Goal: Communication & Community: Participate in discussion

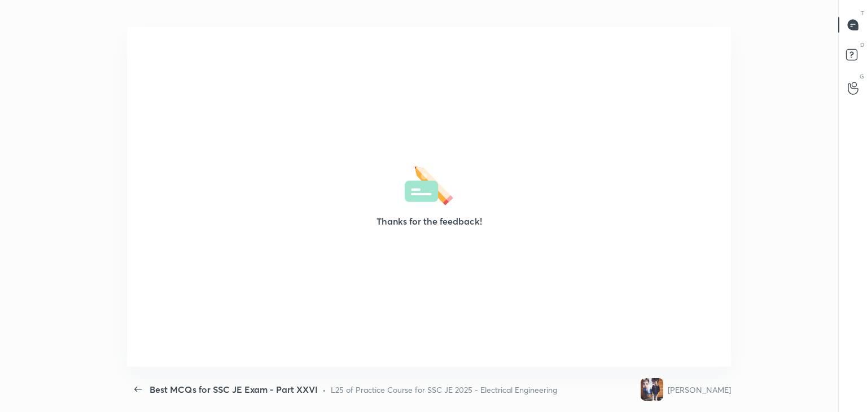
scroll to position [3, 0]
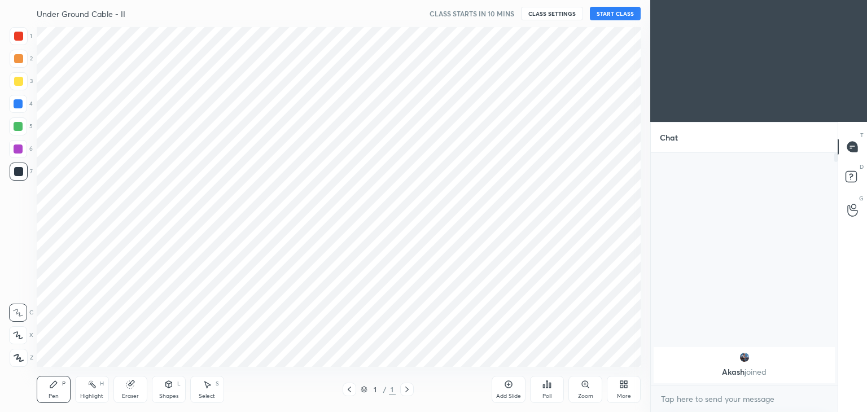
scroll to position [340, 607]
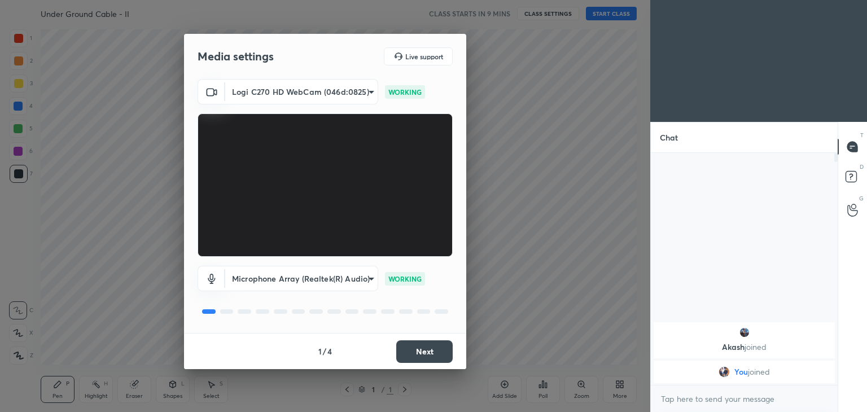
click at [298, 86] on body "1 2 3 4 5 6 7 C X Z C X Z E E Erase all H H Under Ground Cable - II CLASS START…" at bounding box center [433, 206] width 867 height 412
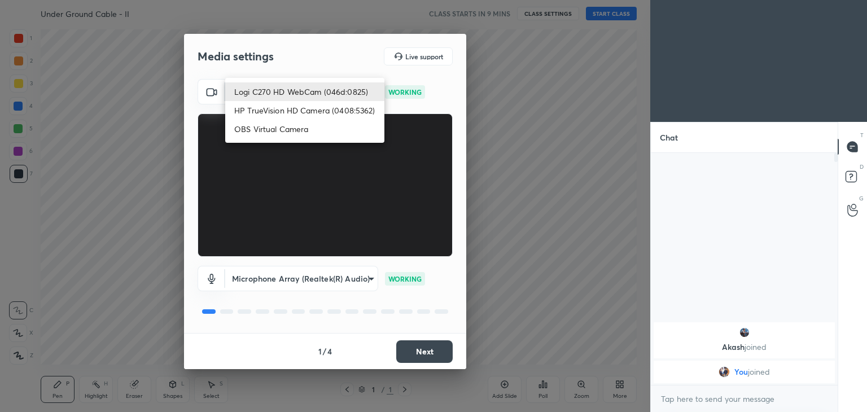
click at [285, 109] on li "HP TrueVision HD Camera (0408:5362)" at bounding box center [304, 110] width 159 height 19
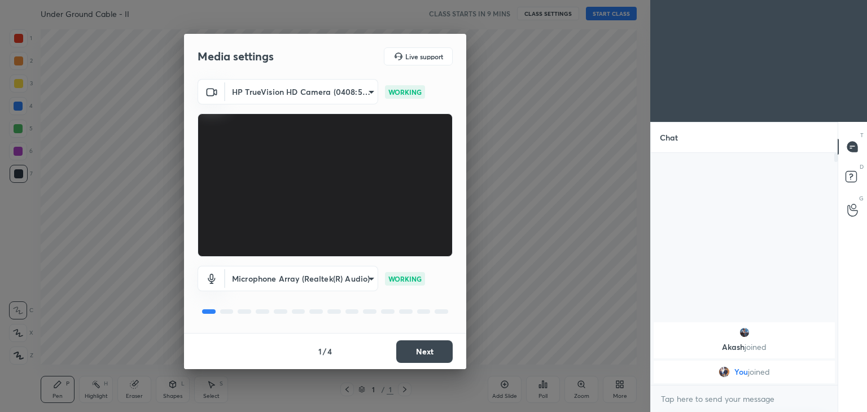
click at [296, 98] on body "1 2 3 4 5 6 7 C X Z C X Z E E Erase all H H Under Ground Cable - II CLASS START…" at bounding box center [433, 206] width 867 height 412
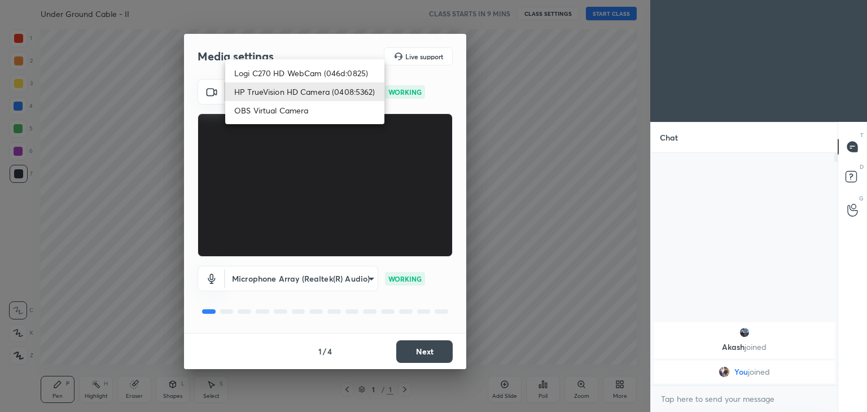
click at [301, 71] on li "Logi C270 HD WebCam (046d:0825)" at bounding box center [304, 73] width 159 height 19
type input "f7d1afb7c9de9e4a754af8163ae90a07716e8f4ac3369fe1a9090404ef363049"
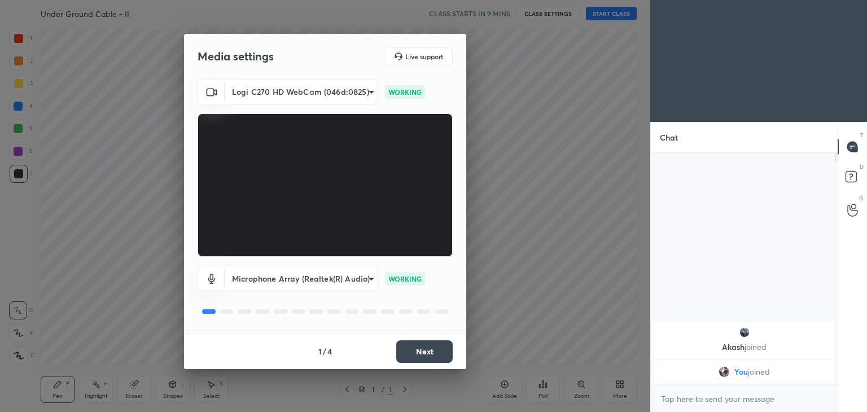
click at [429, 355] on button "Next" at bounding box center [424, 351] width 56 height 23
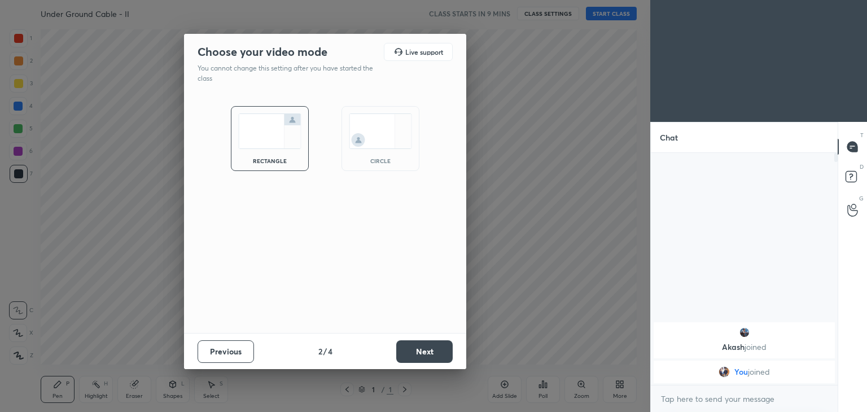
click at [434, 351] on button "Next" at bounding box center [424, 351] width 56 height 23
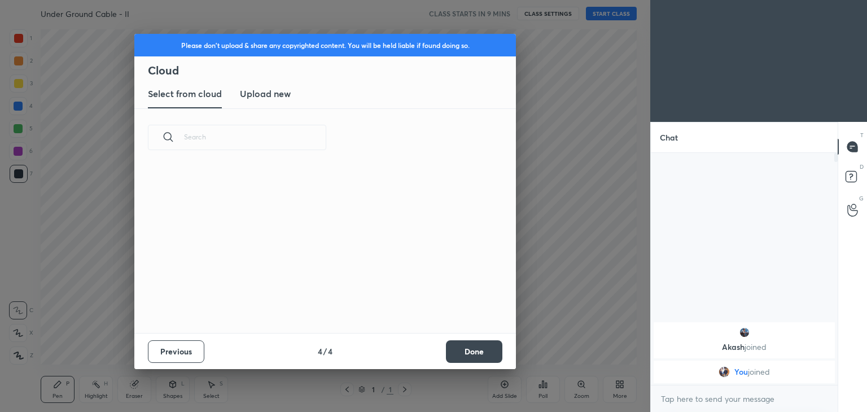
click at [448, 356] on button "Done" at bounding box center [474, 351] width 56 height 23
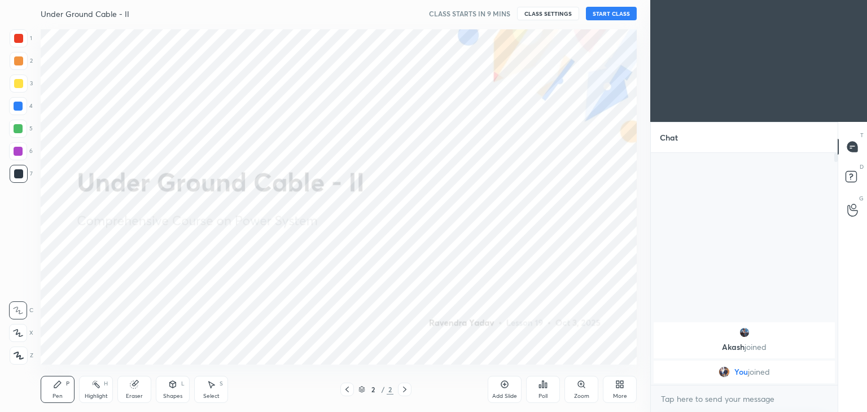
click at [613, 19] on button "START CLASS" at bounding box center [611, 14] width 51 height 14
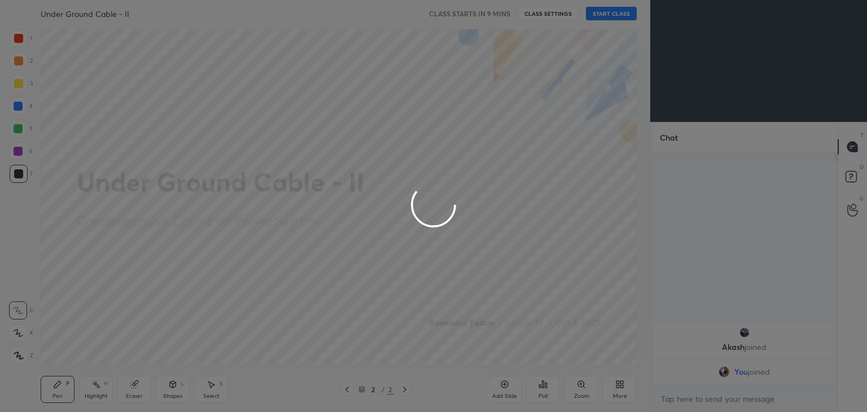
type textarea "x"
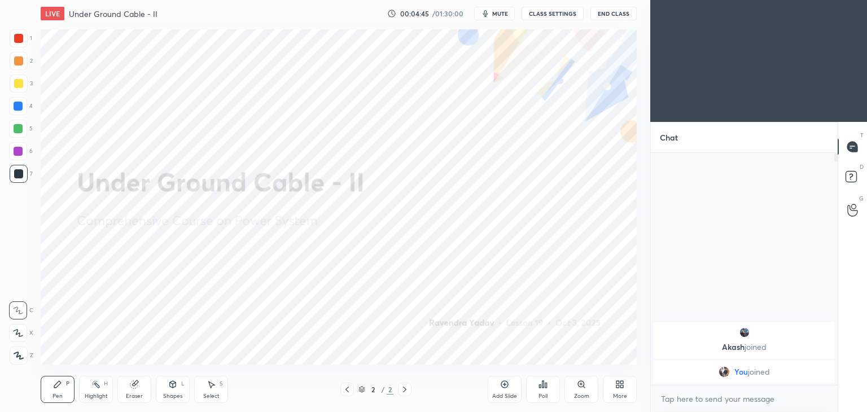
drag, startPoint x: 493, startPoint y: 16, endPoint x: 536, endPoint y: 8, distance: 43.6
click at [495, 16] on button "mute" at bounding box center [494, 14] width 41 height 14
click at [551, 8] on button "CLASS SETTINGS" at bounding box center [553, 14] width 62 height 14
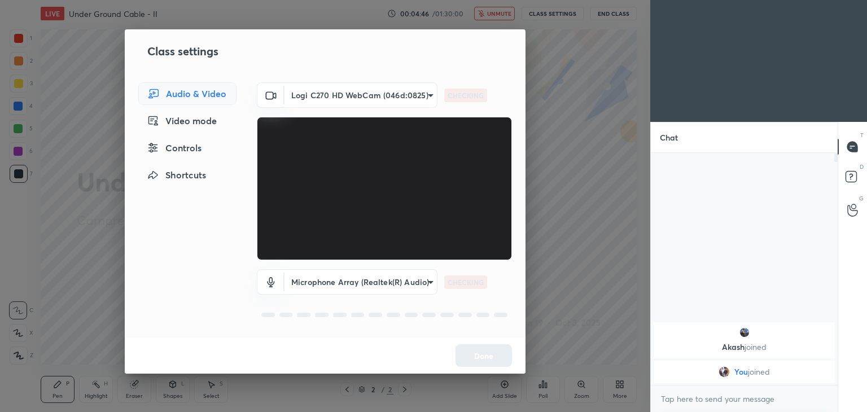
click at [357, 100] on body "1 2 3 4 5 6 7 C X Z C X Z E E Erase all H H LIVE Under Ground Cable - II 00:04:…" at bounding box center [433, 206] width 867 height 412
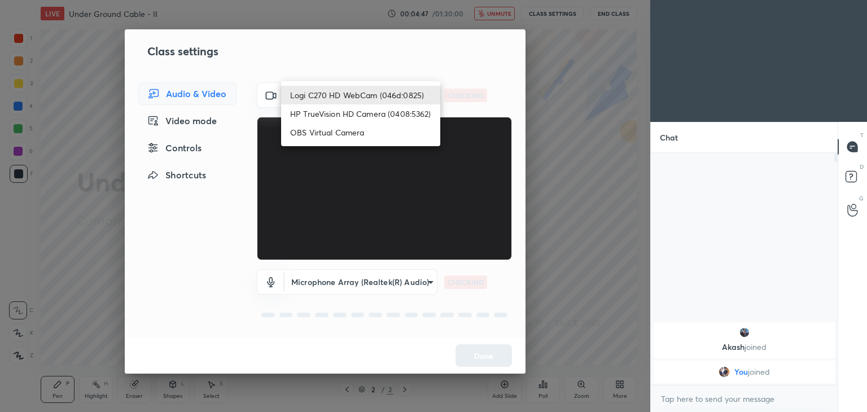
drag, startPoint x: 350, startPoint y: 116, endPoint x: 353, endPoint y: 111, distance: 5.8
click at [351, 116] on li "HP TrueVision HD Camera (0408:5362)" at bounding box center [360, 113] width 159 height 19
type input "6e129c3dbbea9c9f038ced86e3329b4af5251c06b4e783936748cd200869bc07"
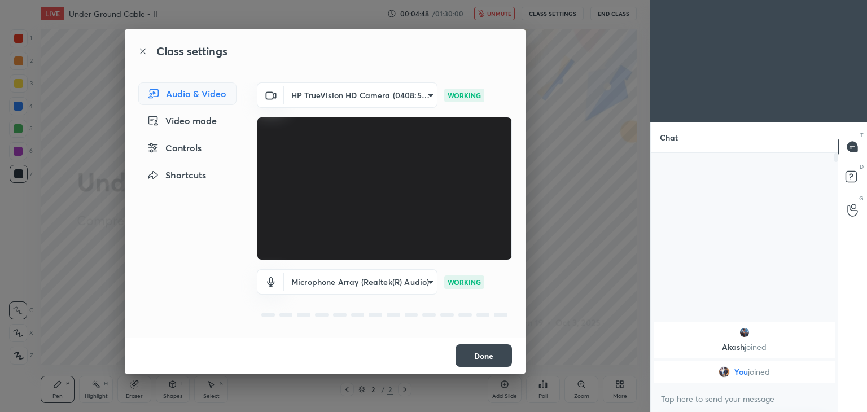
click at [497, 362] on button "Done" at bounding box center [484, 355] width 56 height 23
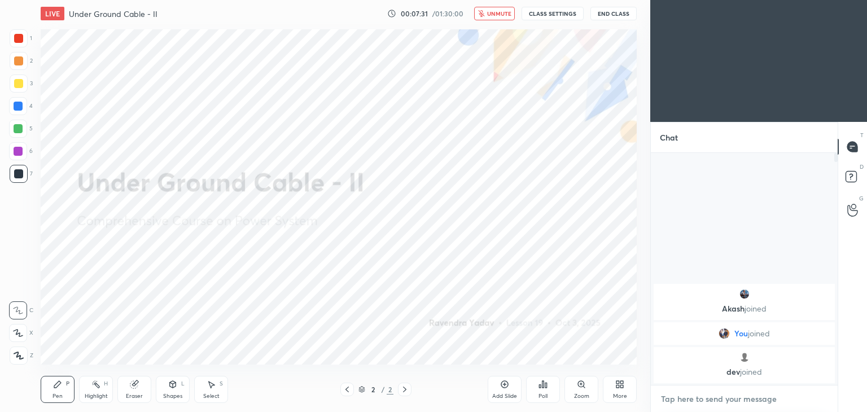
type textarea "x"
drag, startPoint x: 709, startPoint y: 398, endPoint x: 715, endPoint y: 400, distance: 7.1
click at [708, 398] on textarea at bounding box center [744, 399] width 169 height 18
click at [716, 399] on textarea at bounding box center [744, 399] width 169 height 18
type textarea "d"
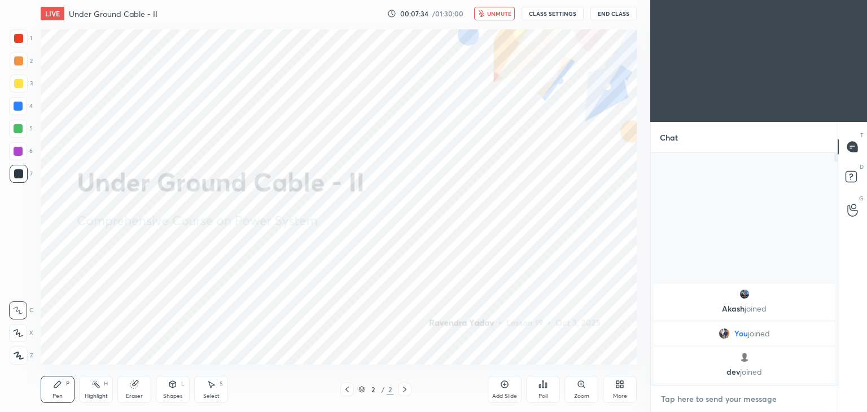
type textarea "x"
type textarea "do"
type textarea "x"
type textarea "dos"
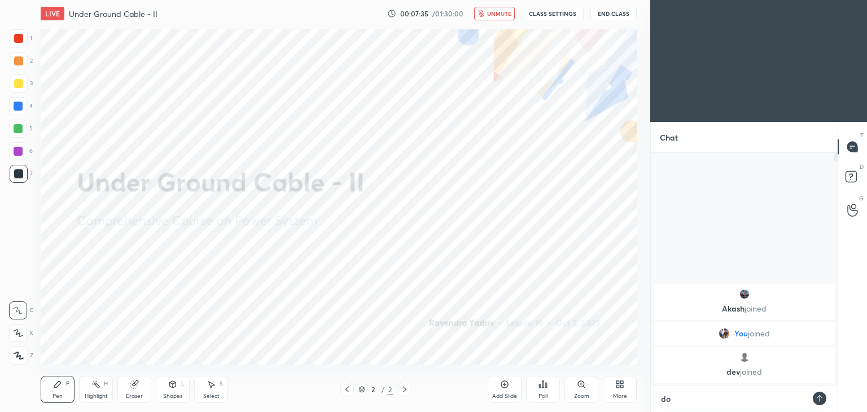
type textarea "x"
type textarea "dosr"
type textarea "x"
type textarea "dos"
type textarea "x"
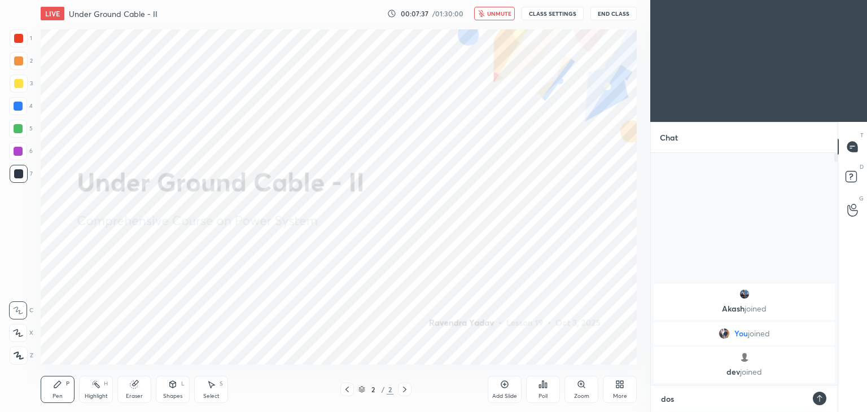
type textarea "dost"
type textarea "x"
type textarea "dosto"
type textarea "x"
type textarea "dosto"
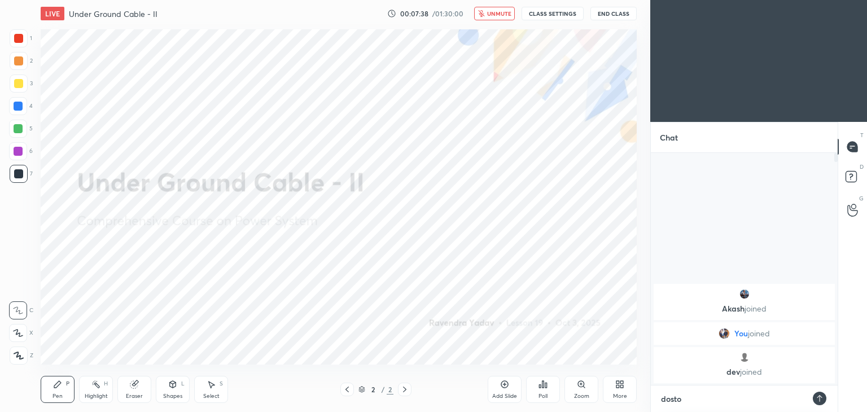
type textarea "x"
type textarea "dosto t"
type textarea "x"
type textarea "dosto to"
type textarea "x"
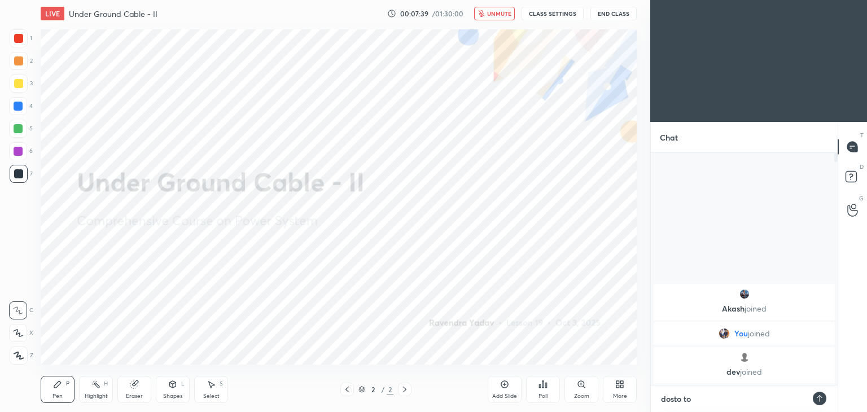
type textarea "dosto tod"
type textarea "x"
type textarea "dosto toda"
type textarea "x"
type textarea "dosto today"
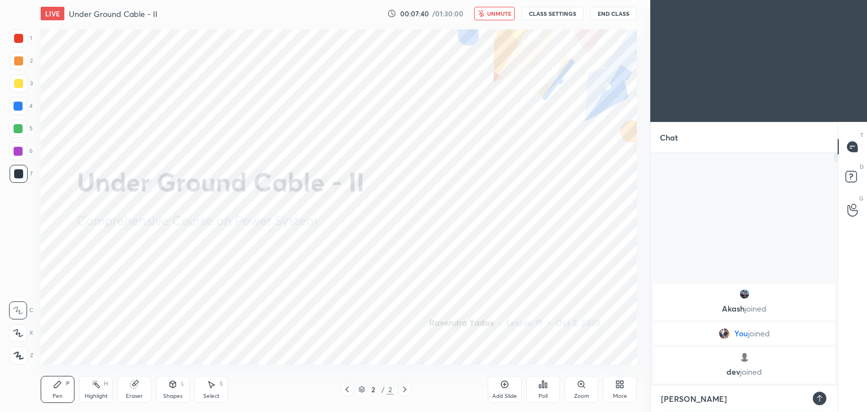
type textarea "x"
type textarea "dosto today"
type textarea "x"
type textarea "dosto today a"
type textarea "x"
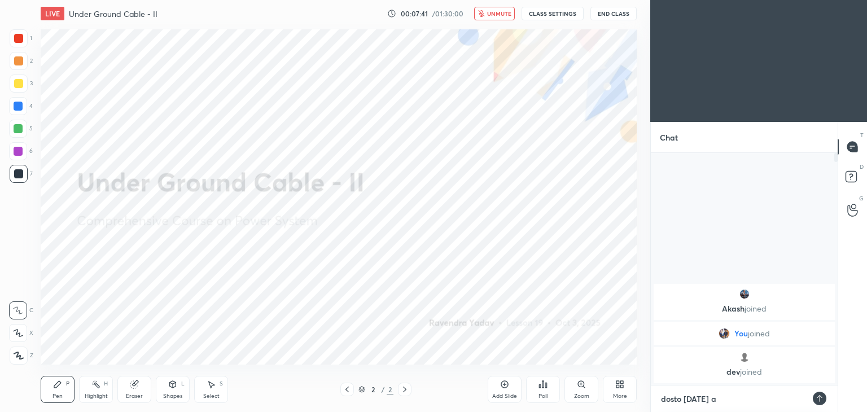
type textarea "dosto today am"
type textarea "x"
type textarea "dosto today am"
type textarea "x"
type textarea "dosto today am n"
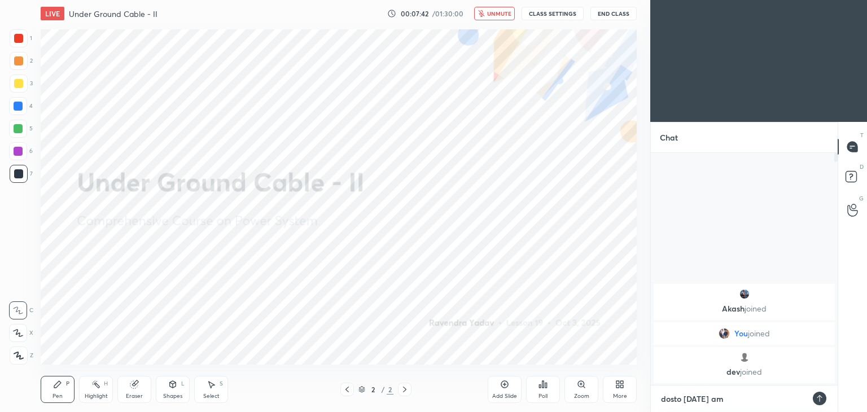
type textarea "x"
type textarea "dosto today am no"
type textarea "x"
type textarea "dosto today am not"
type textarea "x"
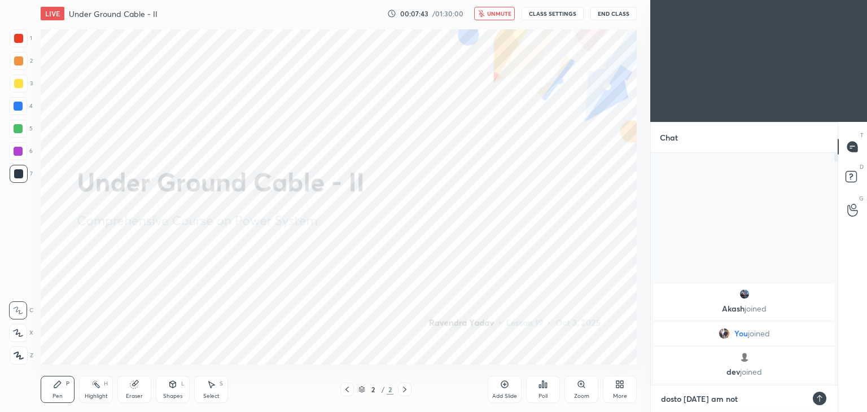
type textarea "dosto today am not"
type textarea "x"
type textarea "dosto today am not f"
type textarea "x"
type textarea "dosto today am not fe"
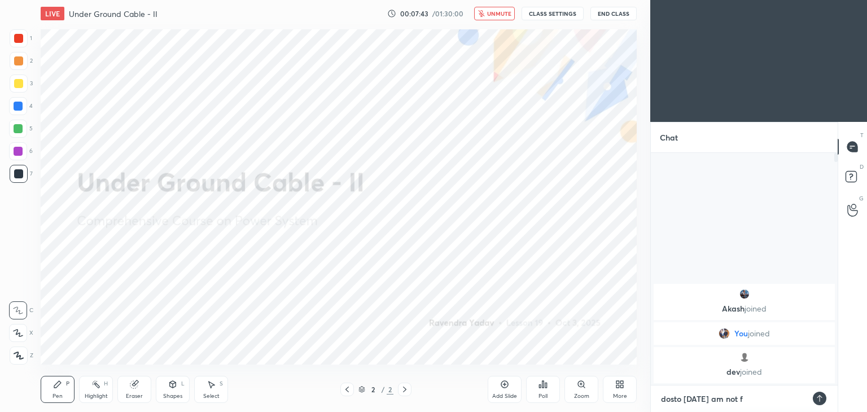
type textarea "x"
type textarea "dosto today am not fee"
type textarea "x"
type textarea "dosto today am not feel"
type textarea "x"
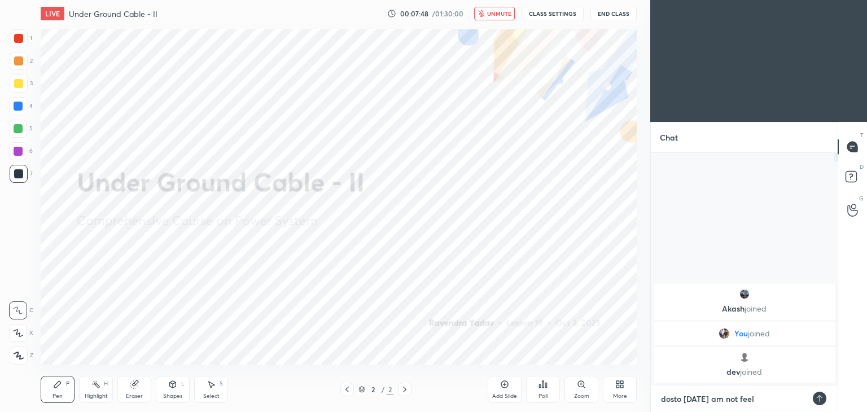
type textarea "dosto today am not feel"
type textarea "x"
type textarea "dosto today a am not feel"
type textarea "x"
type textarea "dosto today al am not feel"
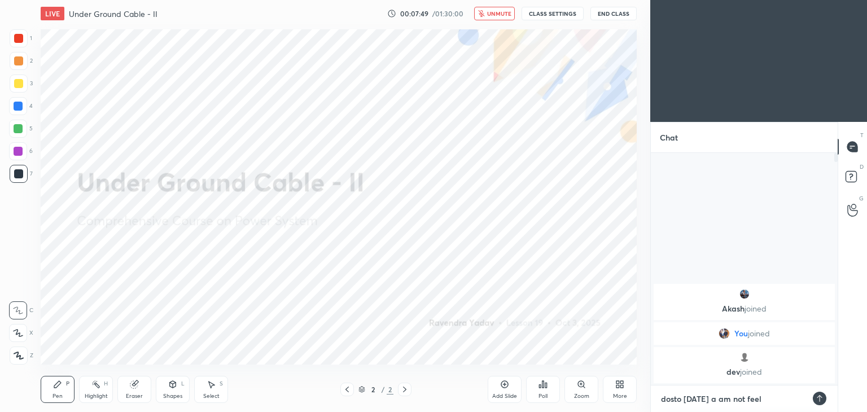
type textarea "x"
type textarea "dosto today als am not feel"
type textarea "x"
type textarea "dosto today also am not feel"
type textarea "x"
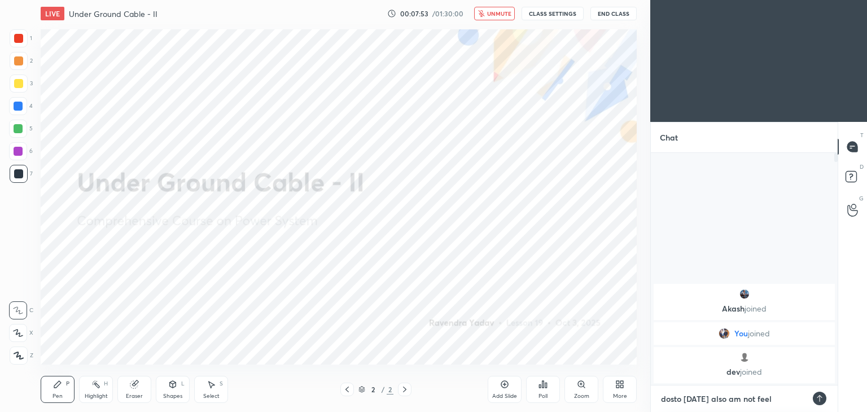
click at [776, 398] on textarea "dosto today also am not feel" at bounding box center [733, 399] width 146 height 18
type textarea "dosto today also am not feeli"
type textarea "x"
type textarea "dosto today also am not feelin"
type textarea "x"
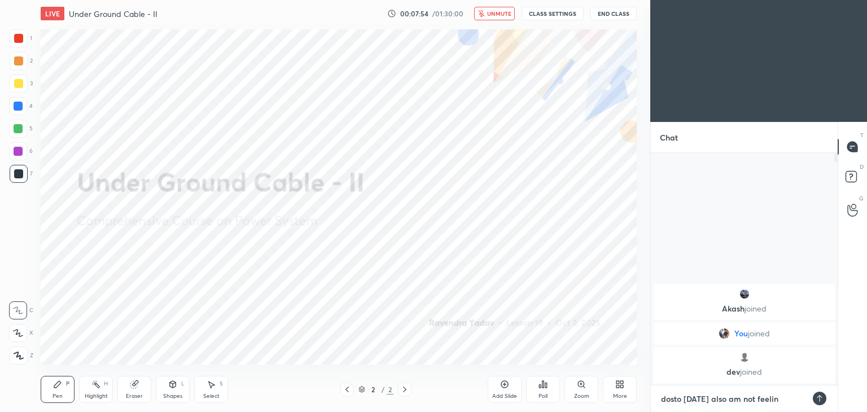
type textarea "dosto today also am not feeling"
type textarea "x"
type textarea "dosto today also am not feeling"
type textarea "x"
type textarea "dosto today also am not feeling w"
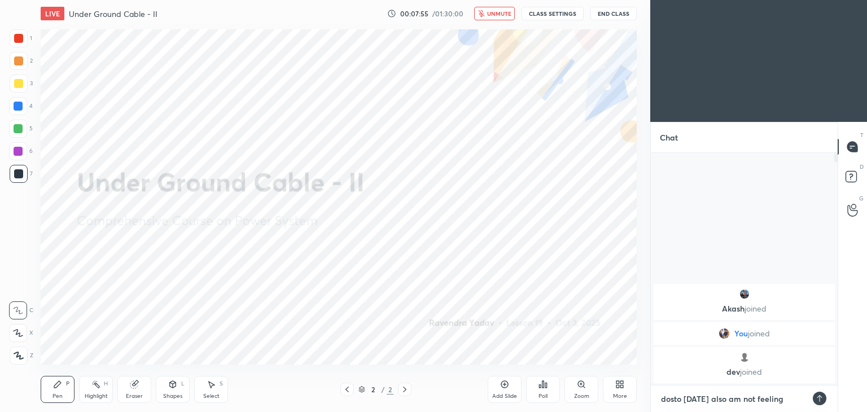
type textarea "x"
type textarea "dosto today also am not feeling we"
type textarea "x"
type textarea "dosto today also am not feeling wel"
type textarea "x"
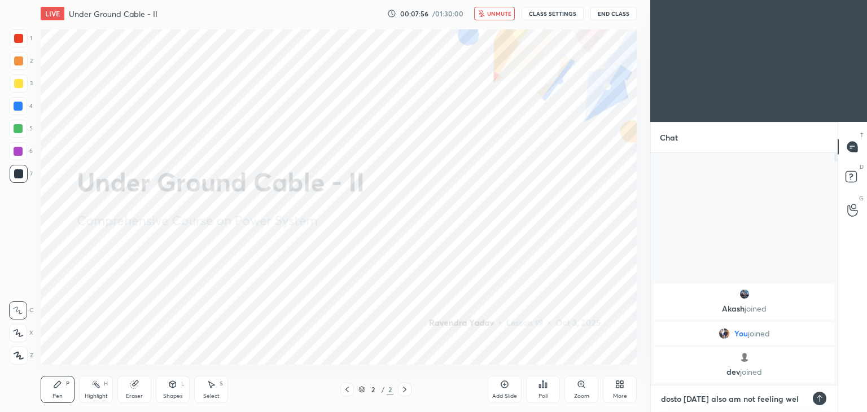
type textarea "dosto today also am not feeling well"
type textarea "x"
type textarea "dosto today also am not feeling well"
type textarea "x"
type textarea "dosto today also am not feeling well e"
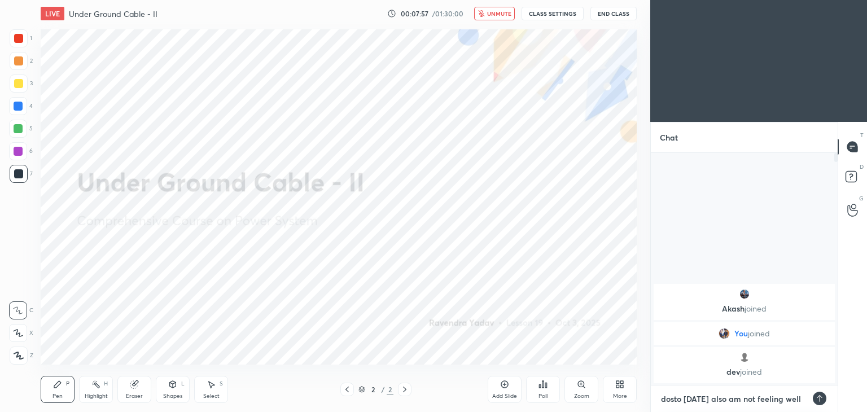
type textarea "x"
type textarea "dosto today also am not feeling well en"
type textarea "x"
type textarea "dosto today also am not feeling well eno"
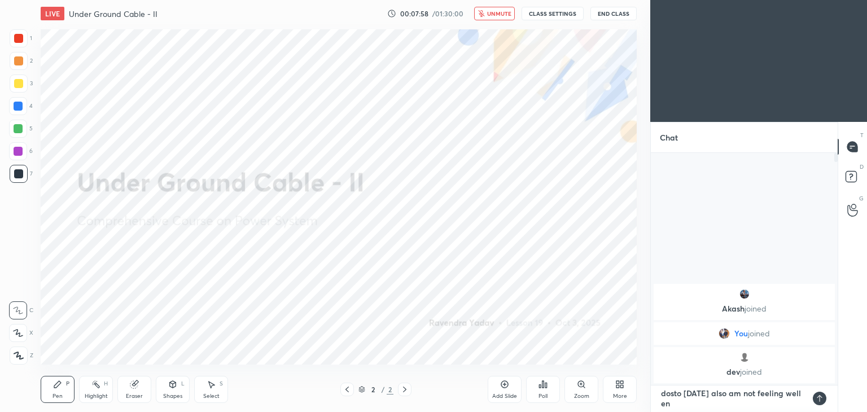
type textarea "x"
type textarea "dosto today also am not feeling well enou"
type textarea "x"
type textarea "dosto today also am not feeling well enoug"
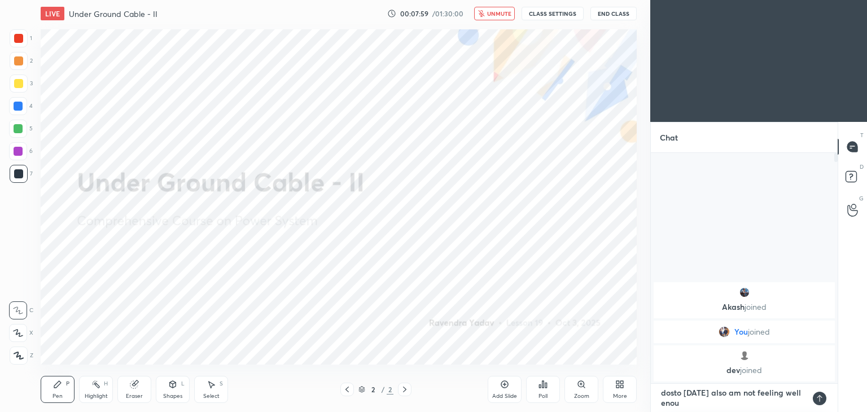
type textarea "x"
type textarea "dosto today also am not feeling well enough"
type textarea "x"
type textarea "dosto today also am not feeling well enough"
type textarea "x"
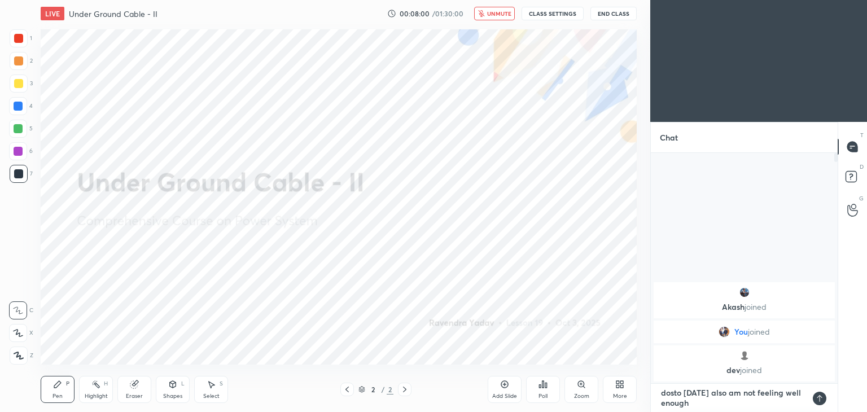
type textarea "dosto today also am not feeling well enough t"
type textarea "x"
type textarea "dosto today also am not feeling well enough to"
type textarea "x"
type textarea "dosto today also am not feeling well enough to"
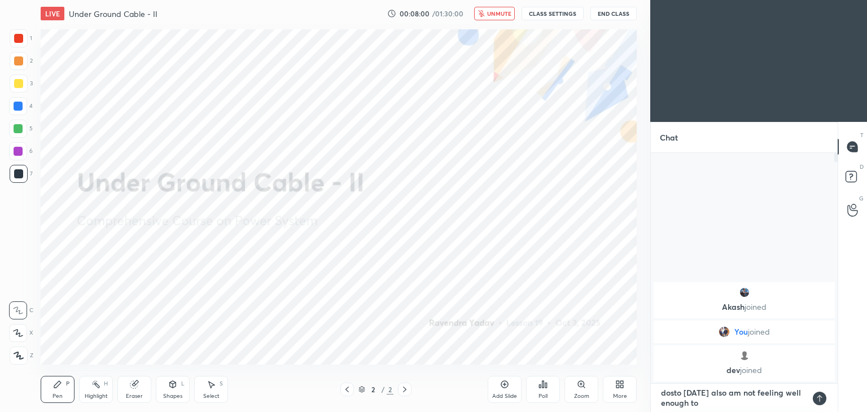
type textarea "x"
type textarea "dosto today also am not feeling well enough to t"
type textarea "x"
type textarea "dosto today also am not feeling well enough to ta"
type textarea "x"
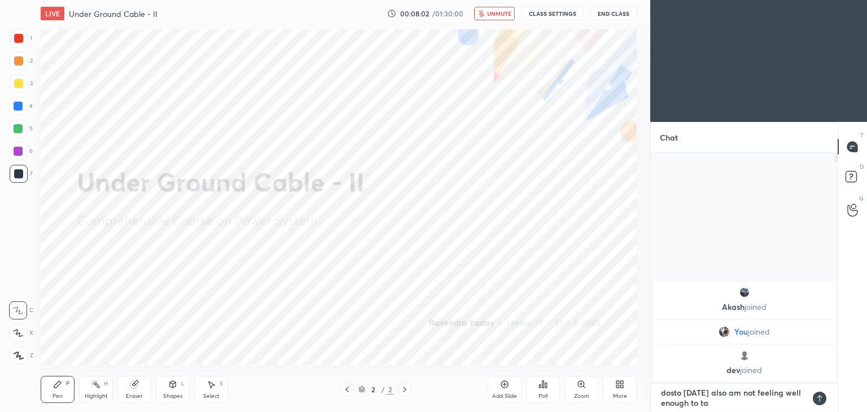
type textarea "dosto today also am not feeling well enough to tak"
type textarea "x"
type textarea "dosto today also am not feeling well enough to takt"
type textarea "x"
type textarea "dosto today also am not feeling well enough to tak"
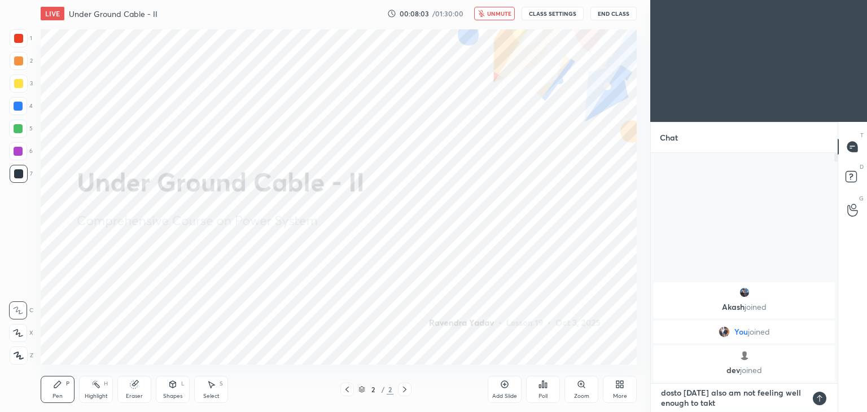
type textarea "x"
type textarea "dosto today also am not feeling well enough to take"
type textarea "x"
type textarea "dosto today also am not feeling well enough to take"
type textarea "x"
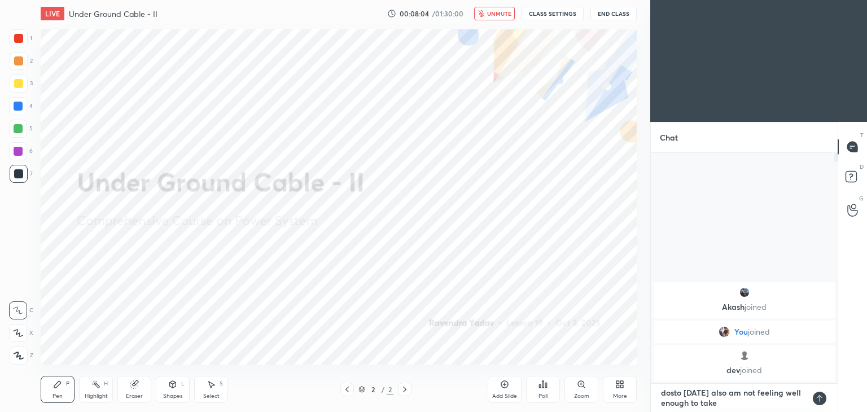
type textarea "dosto today also am not feeling well enough to take c"
type textarea "x"
type textarea "dosto today also am not feeling well enough to take cl"
type textarea "x"
type textarea "dosto today also am not feeling well enough to take cla"
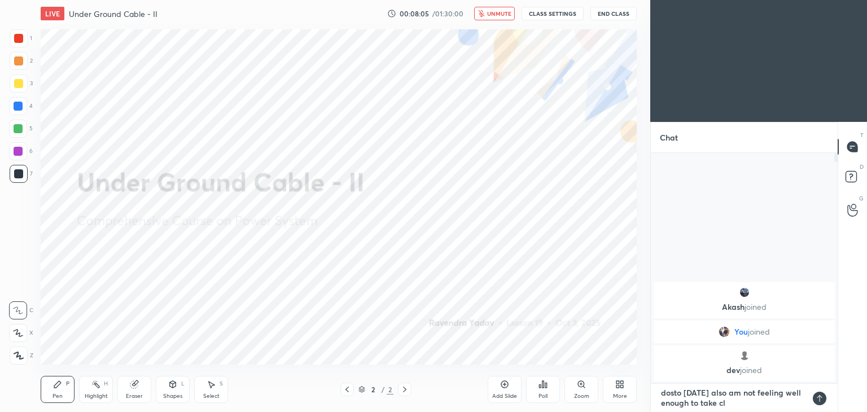
type textarea "x"
type textarea "dosto today also am not feeling well enough to take clas"
type textarea "x"
type textarea "dosto today also am not feeling well enough to take class"
type textarea "x"
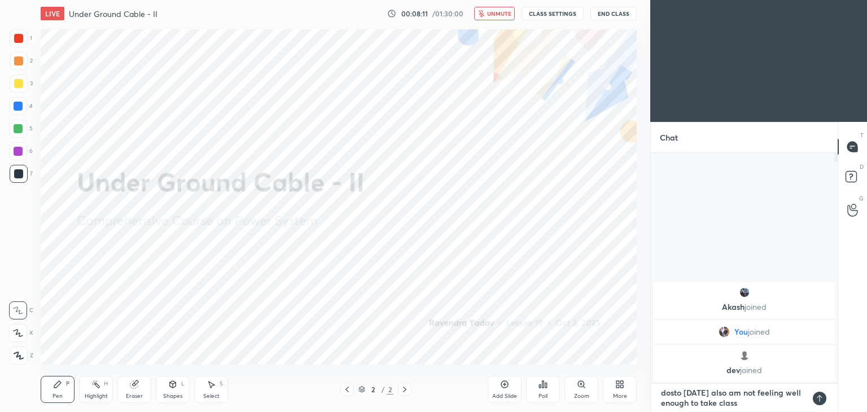
type textarea "dosto today also am not feeling well enough to take class."
type textarea "x"
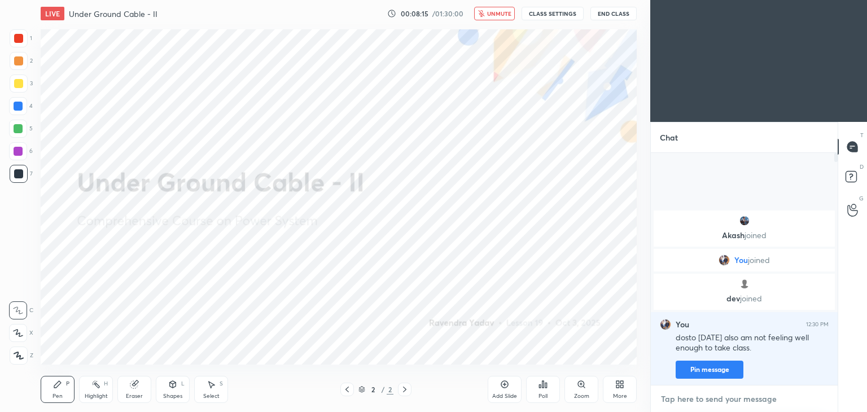
type textarea "w"
type textarea "x"
type textarea "wh"
type textarea "x"
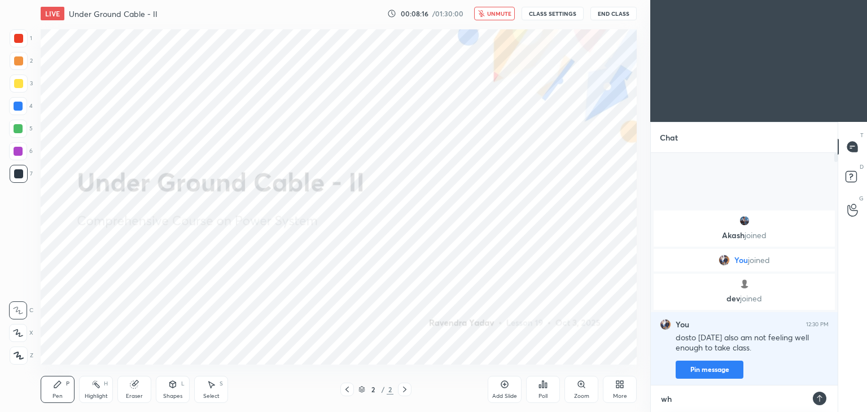
type textarea "wha"
type textarea "x"
type textarea "what"
type textarea "x"
type textarea "what"
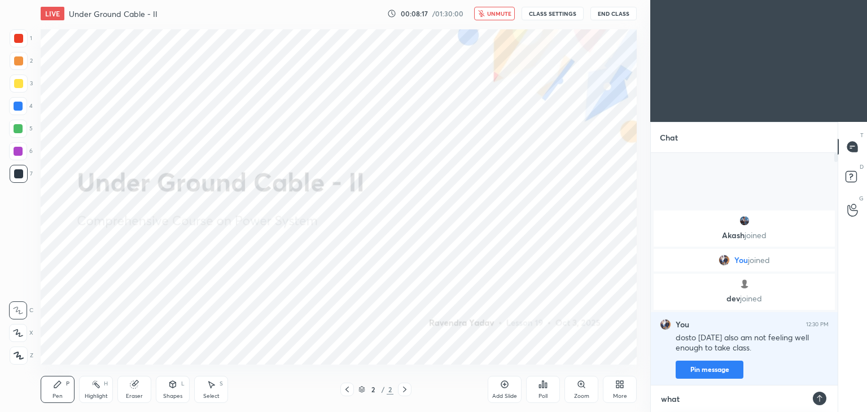
type textarea "x"
type textarea "what s"
type textarea "x"
type textarea "what sh"
type textarea "x"
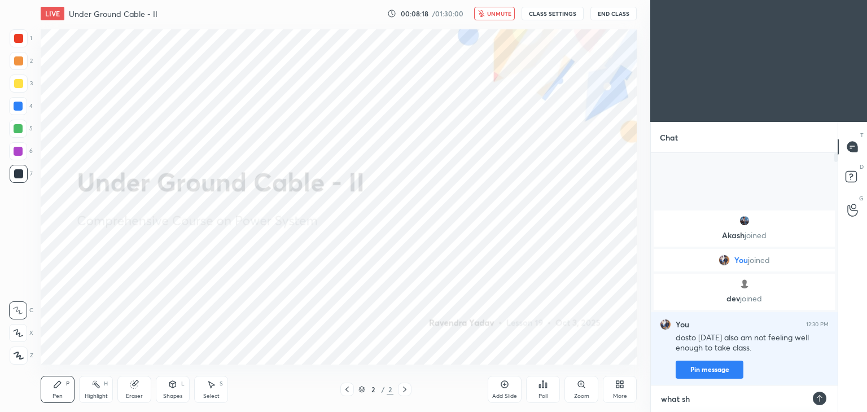
type textarea "what sho"
type textarea "x"
type textarea "what shou"
type textarea "x"
type textarea "what shoul"
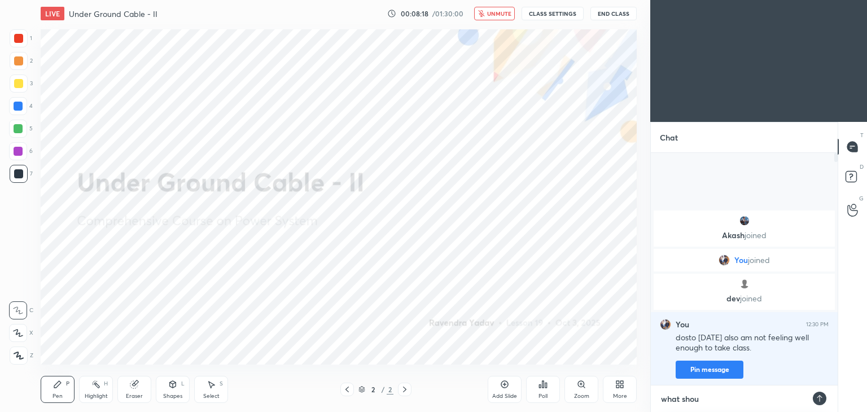
type textarea "x"
type textarea "what should"
type textarea "x"
type textarea "what should"
type textarea "x"
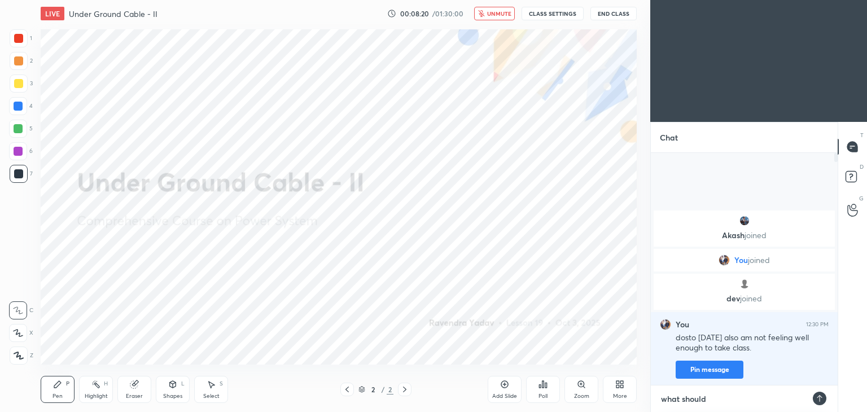
type textarea "what should w"
type textarea "x"
type textarea "what should we"
type textarea "x"
type textarea "what should we"
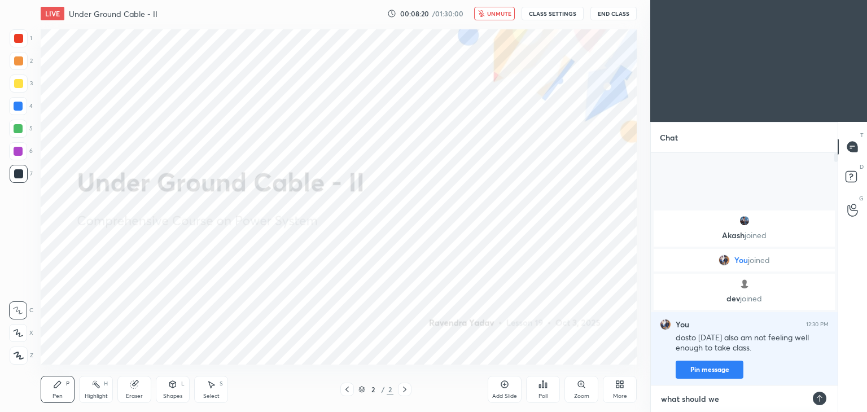
type textarea "x"
type textarea "what should we d"
type textarea "x"
type textarea "what should we do"
type textarea "x"
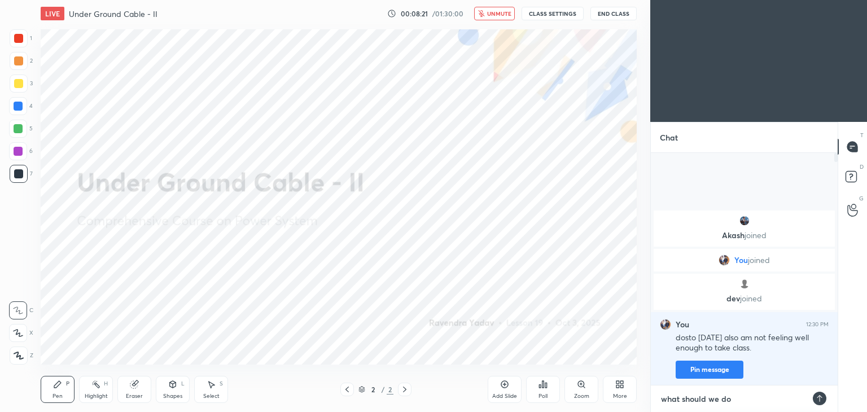
type textarea "what should we do"
type textarea "x"
type textarea "what should we do c"
type textarea "x"
type textarea "what should we do co"
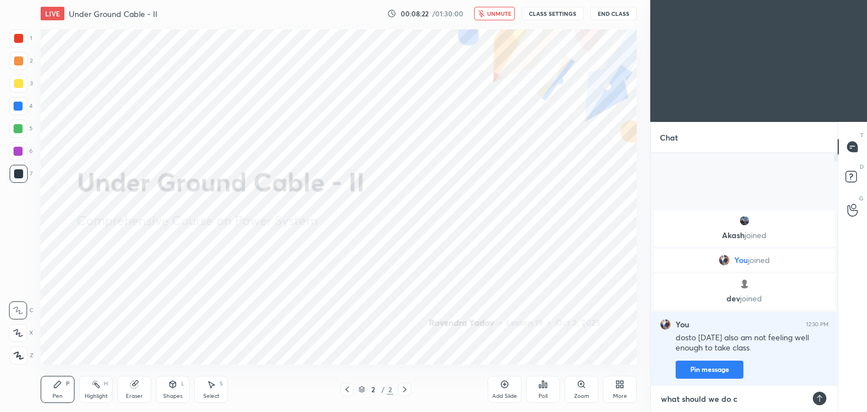
type textarea "x"
type textarea "what should we do con"
type textarea "x"
type textarea "what should we do cont"
type textarea "x"
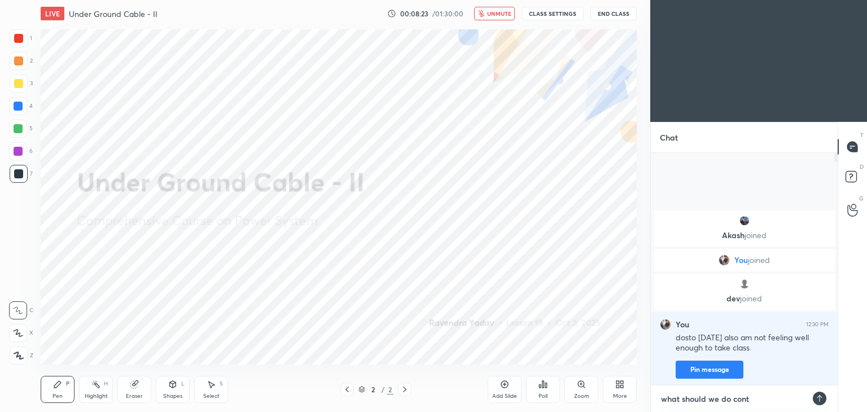
type textarea "what should we do conti"
type textarea "x"
type textarea "what should we do contin"
type textarea "x"
type textarea "what should we do continu"
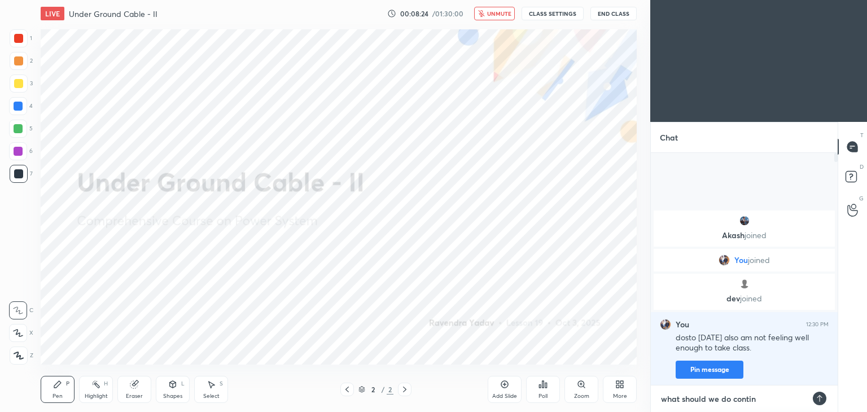
type textarea "x"
type textarea "what should we do continue"
type textarea "x"
type textarea "what should we do continue"
type textarea "x"
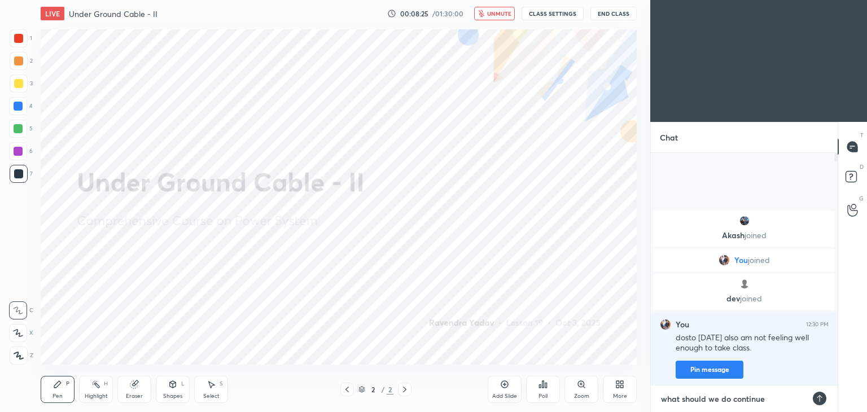
type textarea "what should we do continue f"
type textarea "x"
type textarea "what should we do continue fr"
type textarea "x"
type textarea "what should we do continue fro"
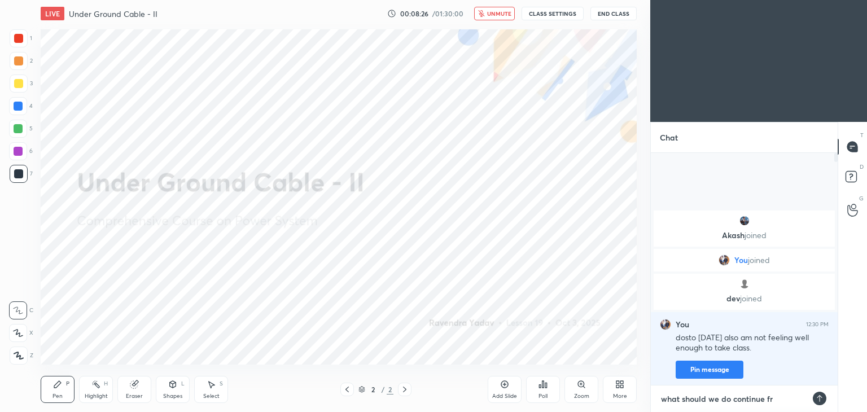
type textarea "x"
type textarea "what should we do continue from"
type textarea "x"
type textarea "what should we do continue from"
type textarea "x"
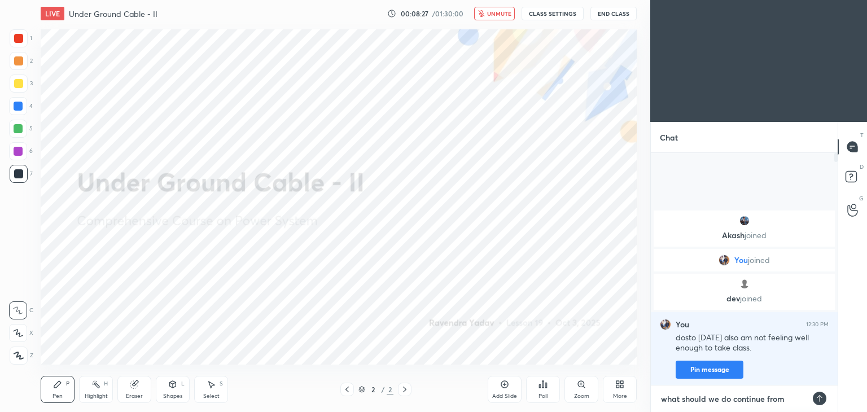
type textarea "what should we do continue from t"
type textarea "x"
type textarea "what should we do continue from to"
type textarea "x"
type textarea "what should we do continue from tom"
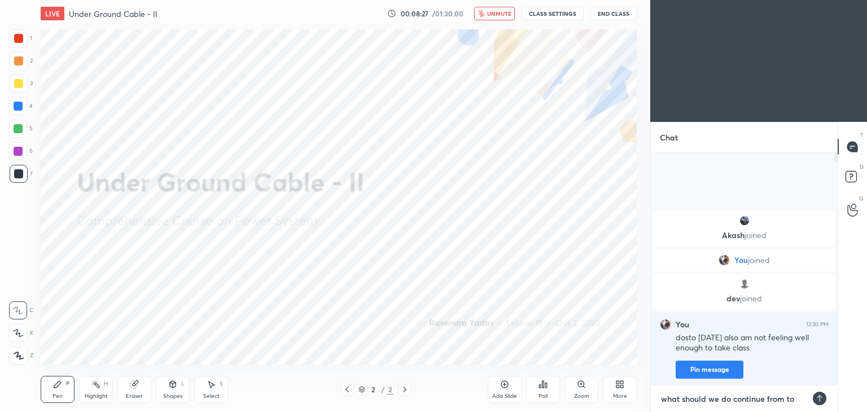
type textarea "x"
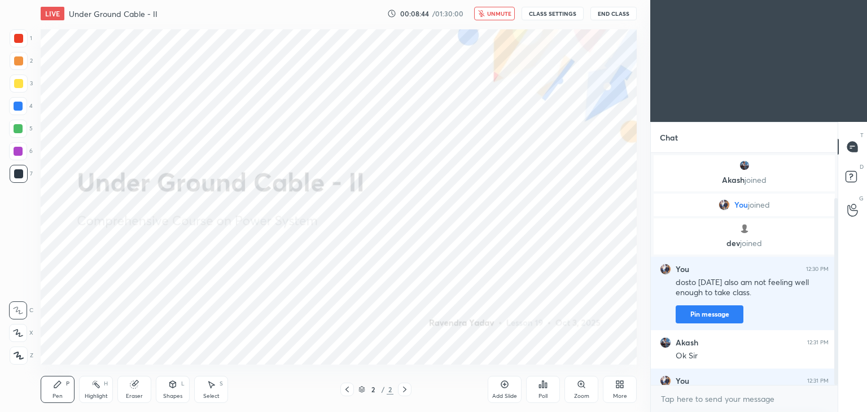
scroll to position [56, 0]
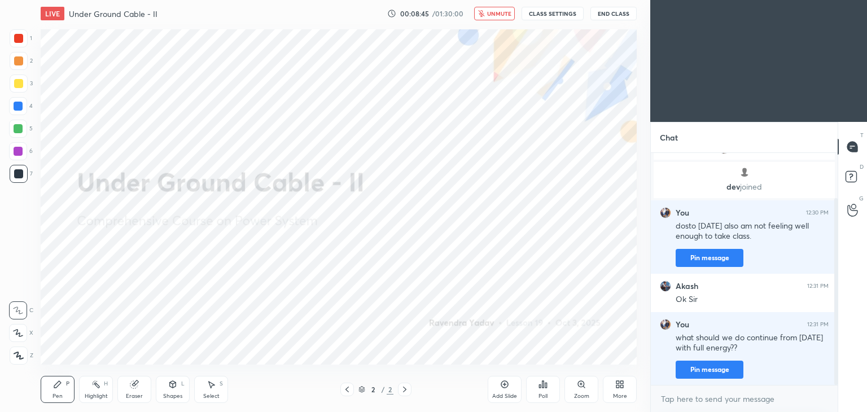
drag, startPoint x: 837, startPoint y: 253, endPoint x: 836, endPoint y: 302, distance: 48.6
click at [842, 305] on div "Chat Akash joined You joined dev joined You 12:30 PM dosto today also am not fe…" at bounding box center [758, 267] width 217 height 290
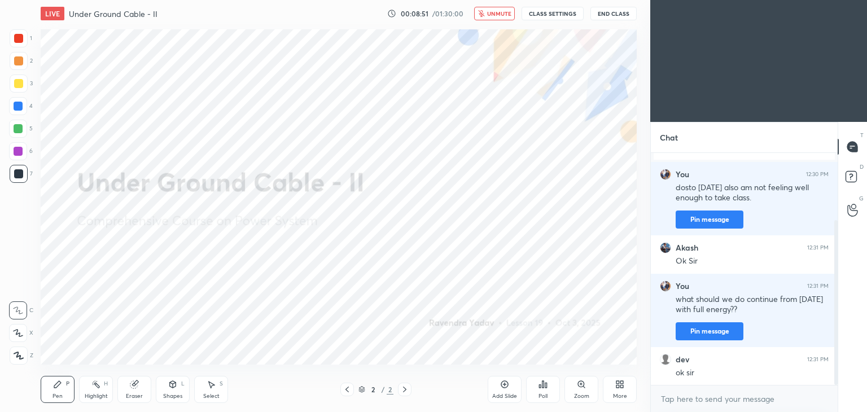
scroll to position [133, 0]
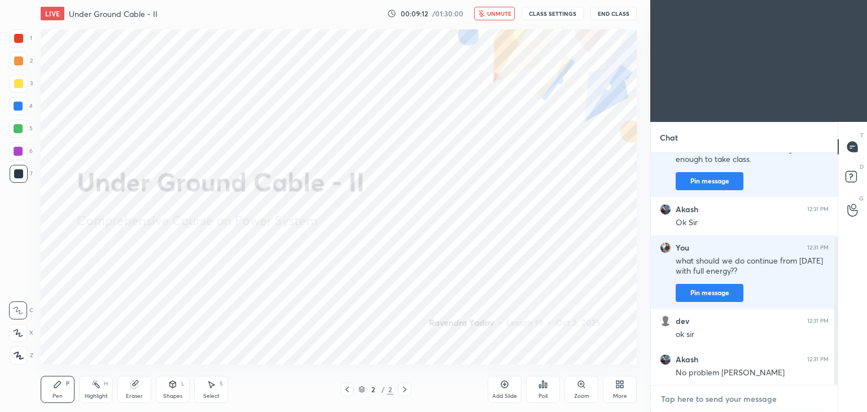
click at [721, 400] on textarea at bounding box center [744, 399] width 169 height 18
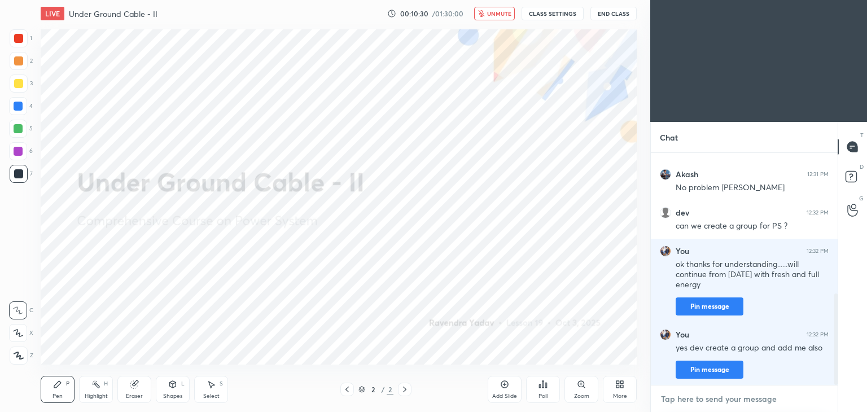
scroll to position [357, 0]
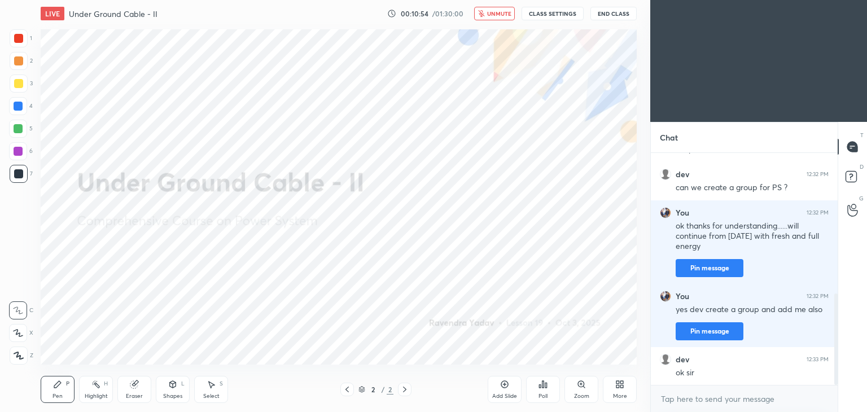
click at [624, 11] on button "End Class" at bounding box center [614, 14] width 46 height 14
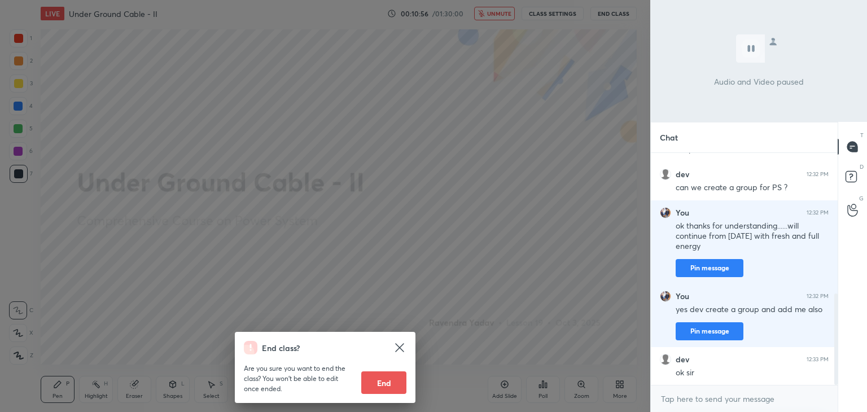
click at [379, 382] on button "End" at bounding box center [383, 383] width 45 height 23
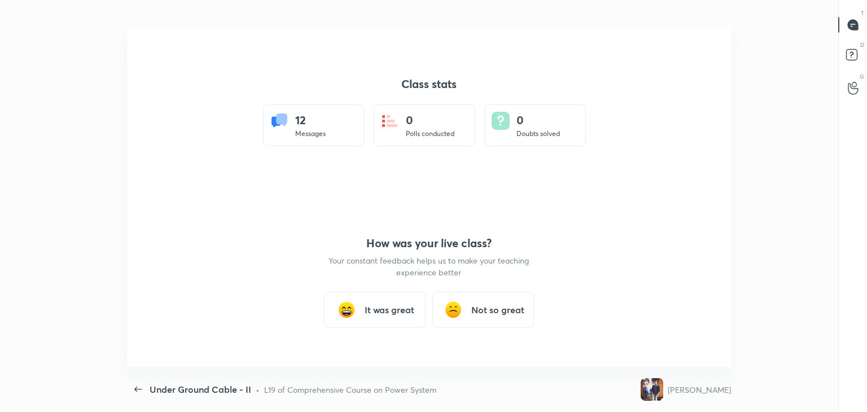
scroll to position [0, 0]
click at [389, 310] on h3 "It was great" at bounding box center [390, 310] width 50 height 14
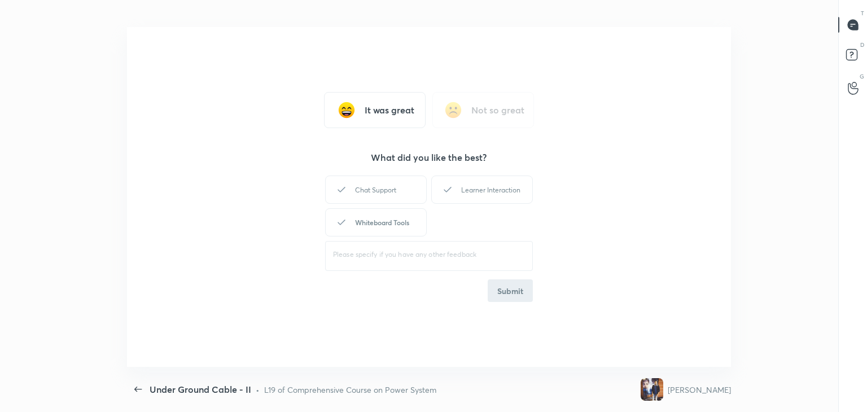
click at [391, 227] on div "Whiteboard Tools" at bounding box center [376, 222] width 102 height 28
drag, startPoint x: 485, startPoint y: 263, endPoint x: 485, endPoint y: 274, distance: 11.3
click at [485, 267] on div "​" at bounding box center [429, 255] width 208 height 32
click at [496, 285] on button "Submit" at bounding box center [510, 291] width 45 height 23
